Goal: Task Accomplishment & Management: Complete application form

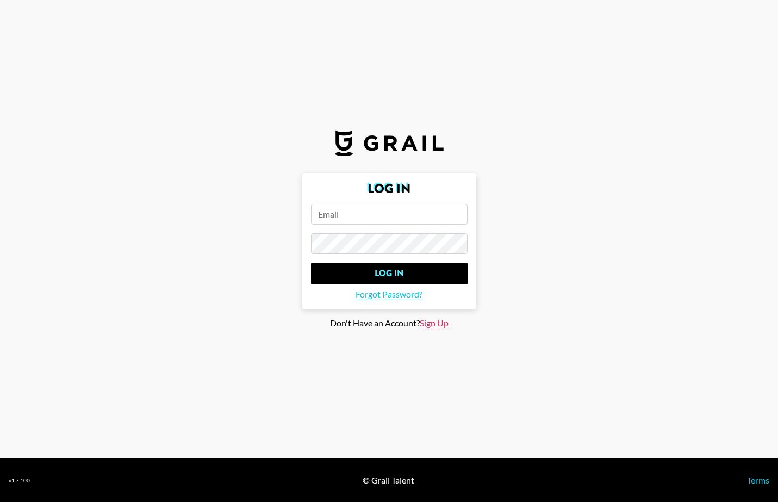
click at [430, 318] on span "Sign Up" at bounding box center [434, 322] width 29 height 11
type input "Sign Up"
click at [389, 215] on input "email" at bounding box center [389, 214] width 157 height 21
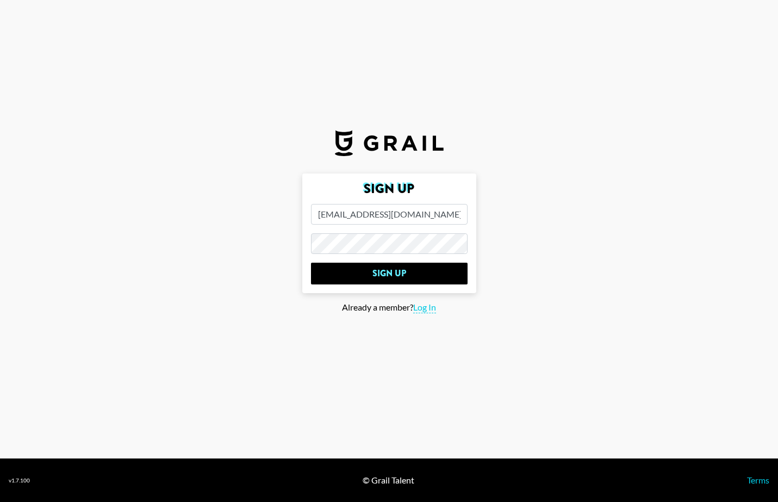
type input "[EMAIL_ADDRESS][DOMAIN_NAME]"
click at [403, 282] on input "Sign Up" at bounding box center [389, 274] width 157 height 22
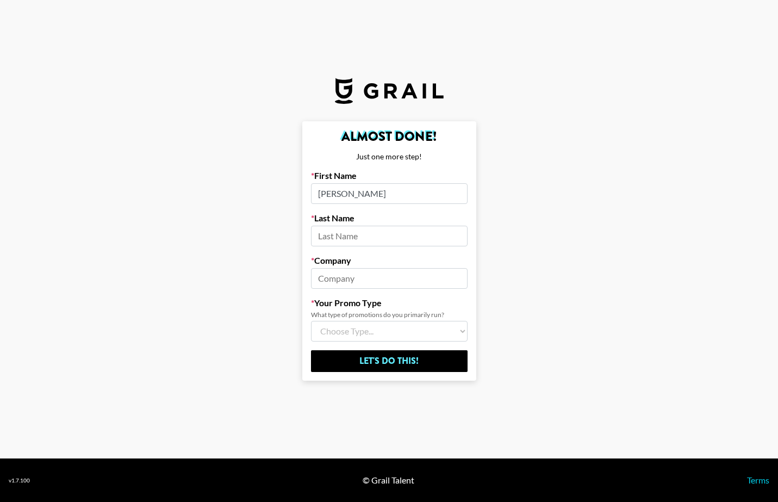
type input "[PERSON_NAME]"
type input "8 Hospitality"
select select "Brand"
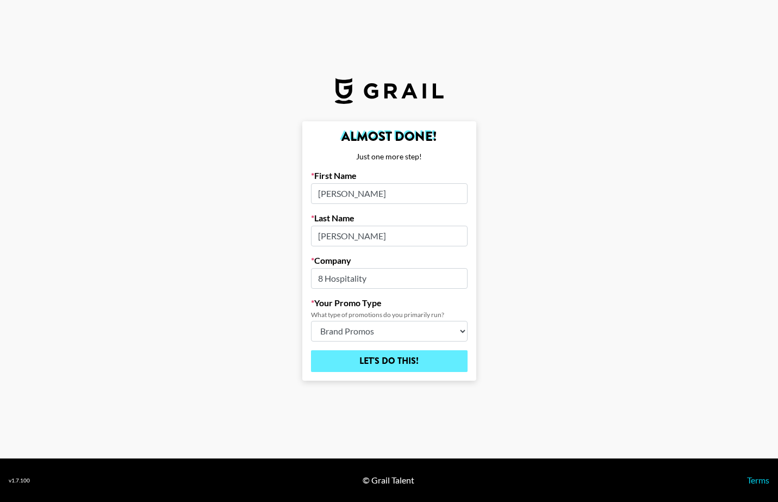
click at [377, 364] on input "Let's Do This!" at bounding box center [389, 361] width 157 height 22
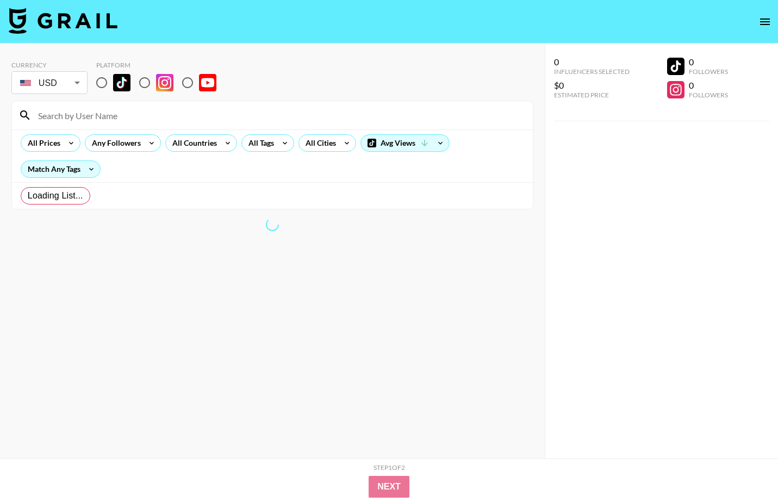
radio input "true"
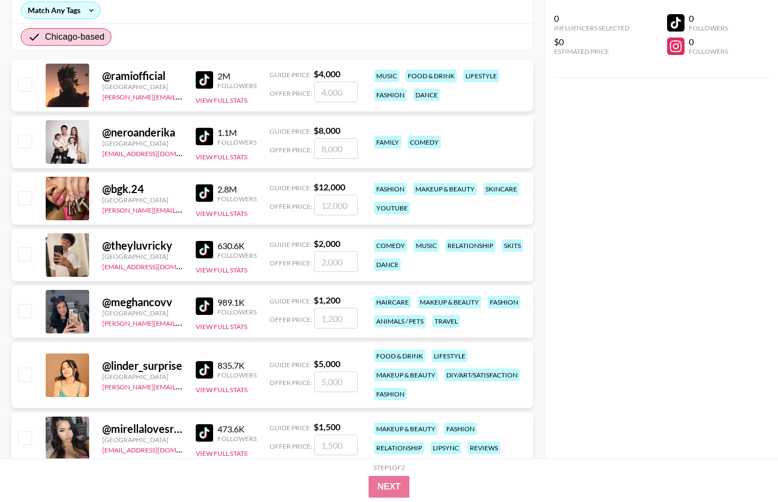
scroll to position [188, 0]
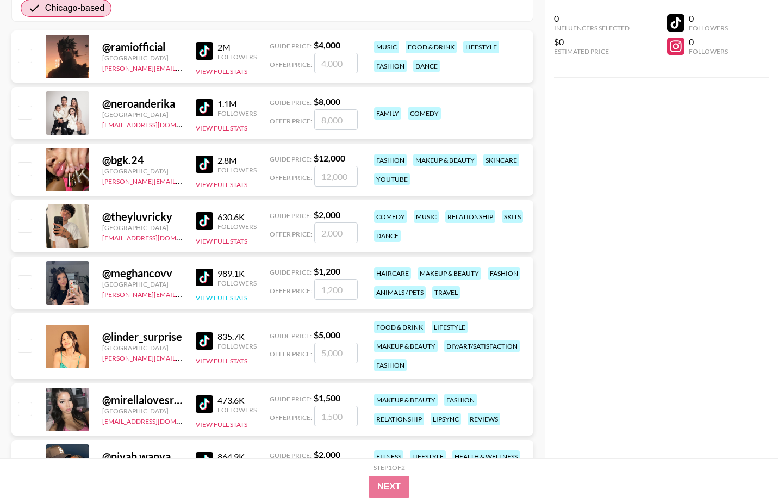
click at [236, 299] on button "View Full Stats" at bounding box center [222, 298] width 52 height 8
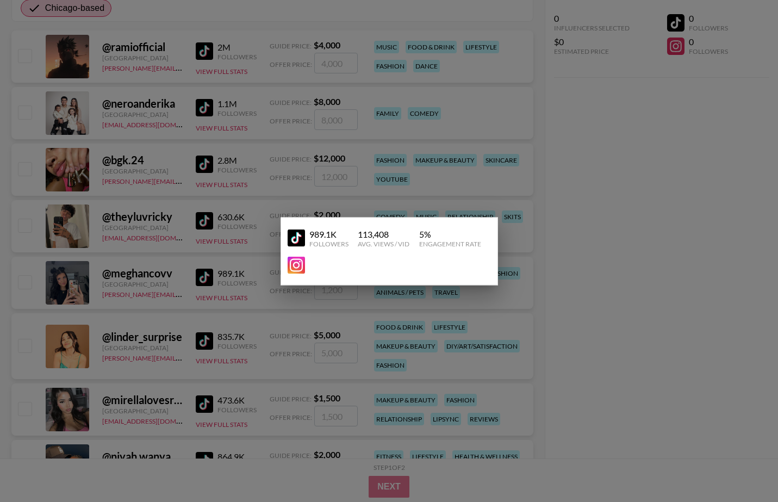
click at [534, 260] on div at bounding box center [389, 251] width 778 height 502
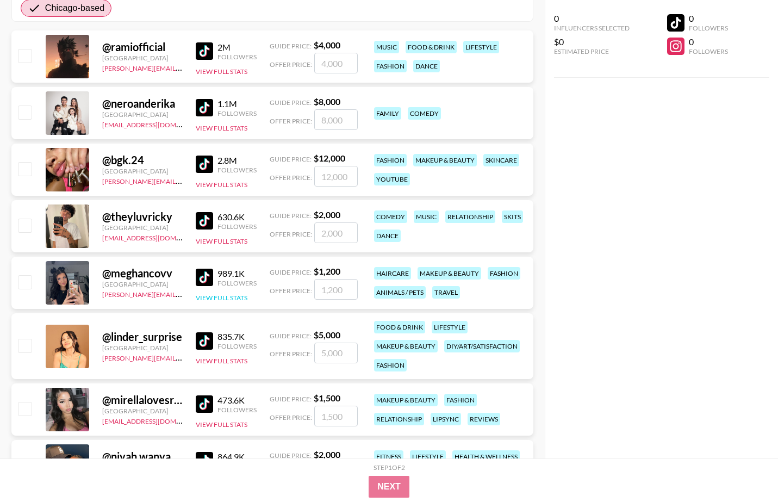
click at [240, 294] on button "View Full Stats" at bounding box center [222, 298] width 52 height 8
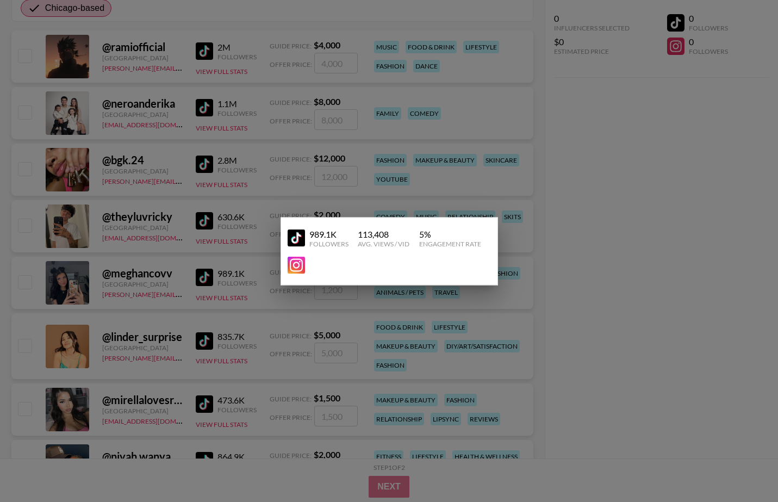
click at [245, 282] on div at bounding box center [389, 251] width 778 height 502
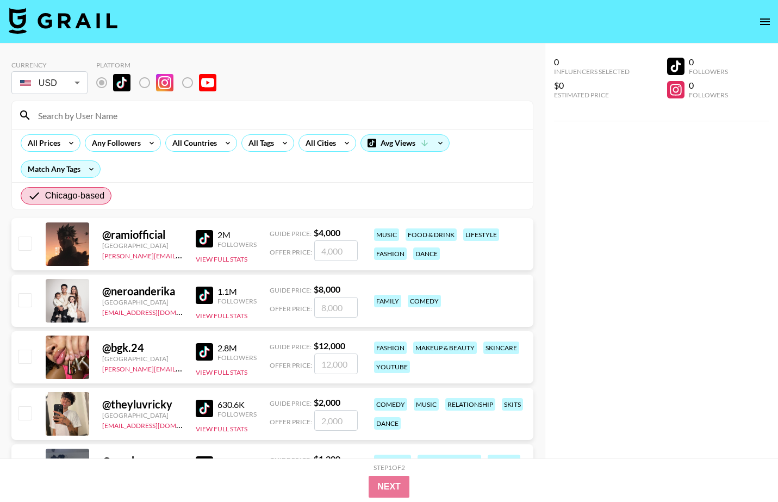
scroll to position [0, 0]
